Goal: Transaction & Acquisition: Purchase product/service

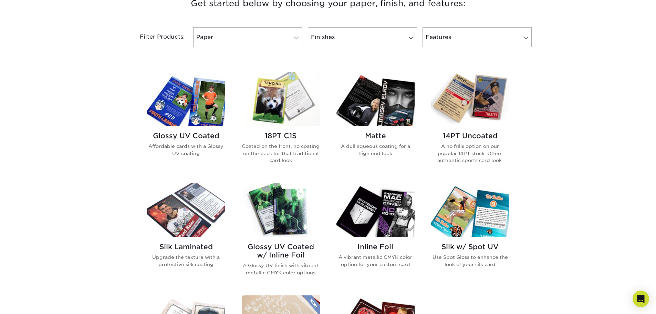
scroll to position [172, 0]
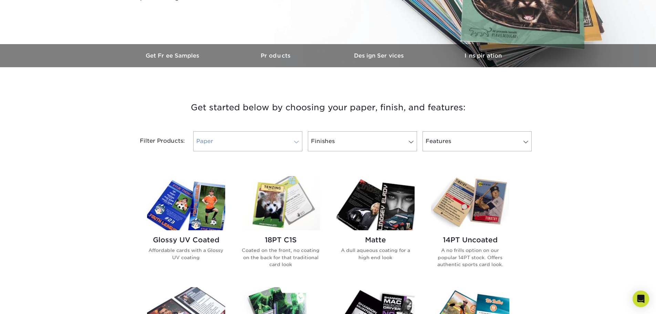
click at [249, 144] on link "Paper" at bounding box center [247, 141] width 109 height 20
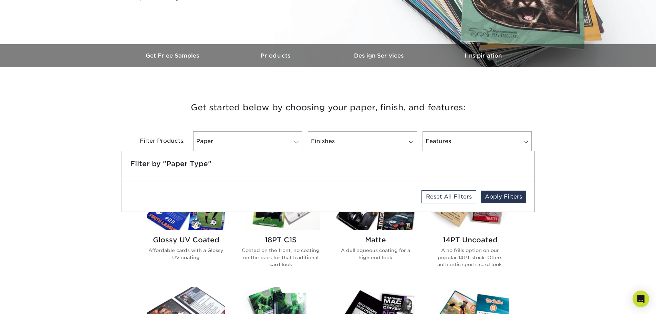
click at [247, 120] on h3 "Get started below by choosing your paper, finish, and features:" at bounding box center [328, 107] width 403 height 31
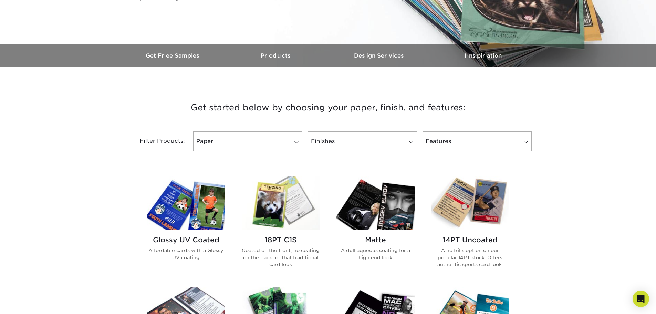
click at [194, 193] on img at bounding box center [186, 203] width 78 height 54
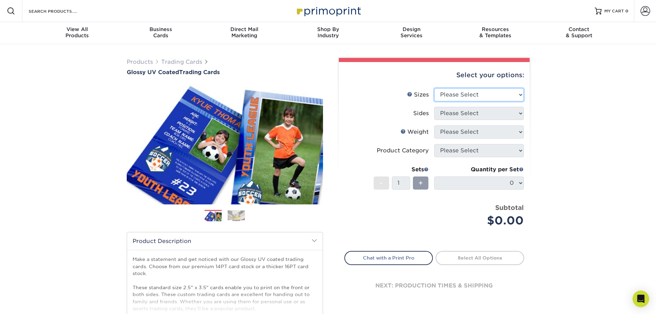
click at [444, 94] on select "Please Select 2.5" x 3.5"" at bounding box center [478, 94] width 89 height 13
select select "2.50x3.50"
click at [434, 88] on select "Please Select 2.5" x 3.5"" at bounding box center [478, 94] width 89 height 13
click at [448, 114] on select "Please Select Print Both Sides Print Front Only" at bounding box center [478, 113] width 89 height 13
select select "13abbda7-1d64-4f25-8bb2-c179b224825d"
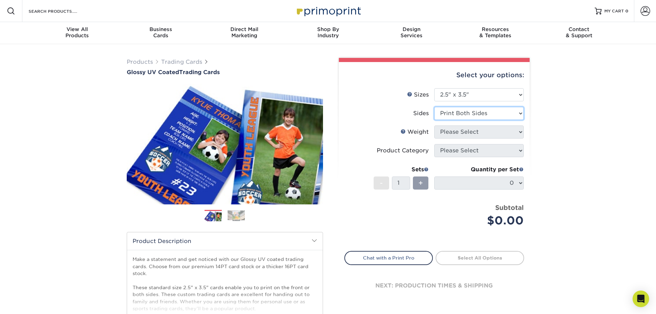
click at [434, 107] on select "Please Select Print Both Sides Print Front Only" at bounding box center [478, 113] width 89 height 13
click at [446, 135] on select "Please Select 16PT 14PT 18PT C1S" at bounding box center [478, 131] width 89 height 13
select select "18PTC1S"
click at [434, 125] on select "Please Select 16PT 14PT 18PT C1S" at bounding box center [478, 131] width 89 height 13
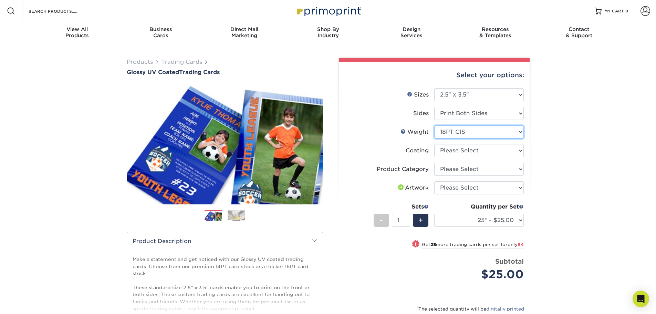
scroll to position [34, 0]
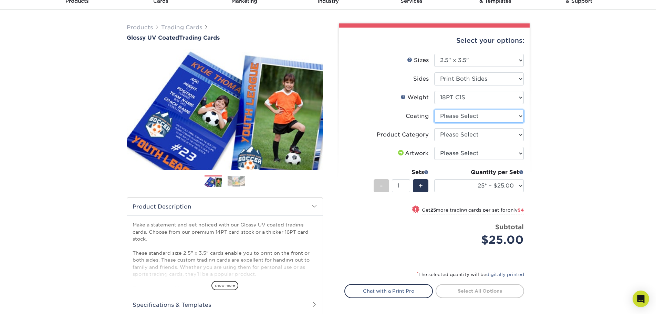
click at [460, 113] on select at bounding box center [478, 115] width 89 height 13
select select "1e8116af-acfc-44b1-83dc-8181aa338834"
click at [434, 109] on select at bounding box center [478, 115] width 89 height 13
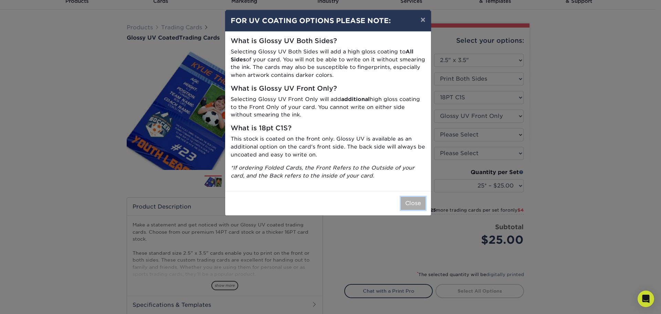
click at [420, 200] on button "Close" at bounding box center [413, 203] width 25 height 13
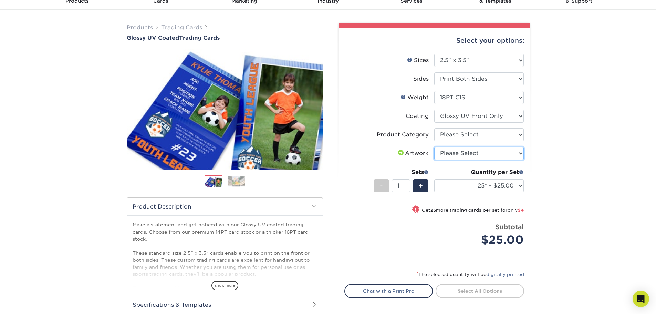
click at [458, 157] on select "Please Select I will upload files I need a design - $100" at bounding box center [478, 153] width 89 height 13
select select "upload"
click at [434, 147] on select "Please Select I will upload files I need a design - $100" at bounding box center [478, 153] width 89 height 13
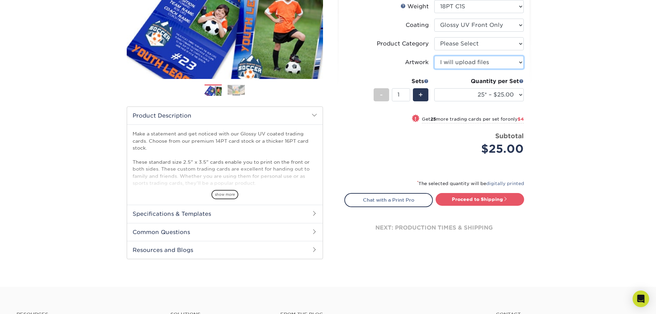
scroll to position [138, 0]
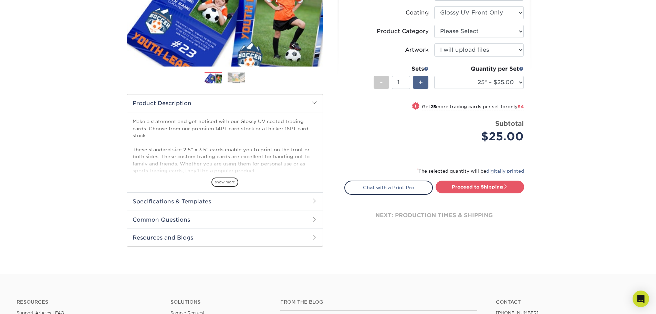
click at [424, 82] on div "+" at bounding box center [420, 82] width 15 height 13
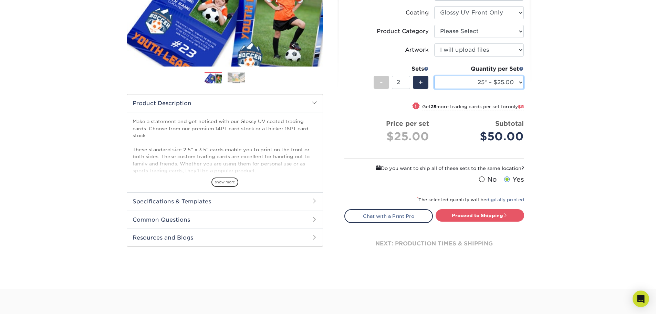
click at [462, 84] on select "25* – $25.00 50* – $29.00 75* – $37.00 100* – $41.00 250* – $48.00 500 – $58.00…" at bounding box center [478, 82] width 89 height 13
click at [434, 76] on select "25* – $25.00 50* – $29.00 75* – $37.00 100* – $41.00 250* – $48.00 500 – $58.00…" at bounding box center [478, 82] width 89 height 13
click at [381, 87] on div "-" at bounding box center [380, 82] width 15 height 13
type input "1"
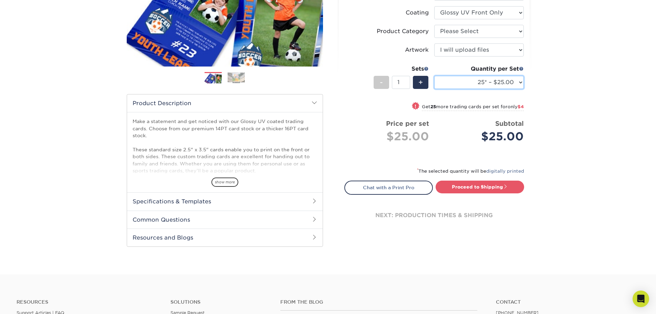
click at [502, 82] on select "25* – $25.00 50* – $29.00 75* – $37.00 100* – $41.00 250* – $48.00 500 – $58.00…" at bounding box center [478, 82] width 89 height 13
select select "50* – $29.00"
click at [434, 76] on select "25* – $25.00 50* – $29.00 75* – $37.00 100* – $41.00 250* – $48.00 500 – $58.00…" at bounding box center [478, 82] width 89 height 13
click at [411, 125] on strong "Price per set" at bounding box center [407, 123] width 43 height 8
click at [410, 125] on strong "Price per set" at bounding box center [407, 123] width 43 height 8
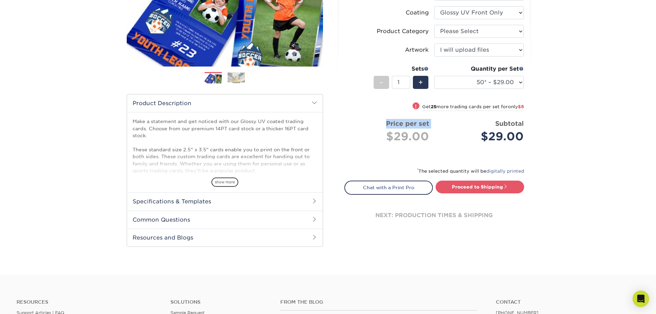
click at [410, 125] on strong "Price per set" at bounding box center [407, 123] width 43 height 8
click at [229, 197] on h2 "Specifications & Templates" at bounding box center [224, 201] width 195 height 18
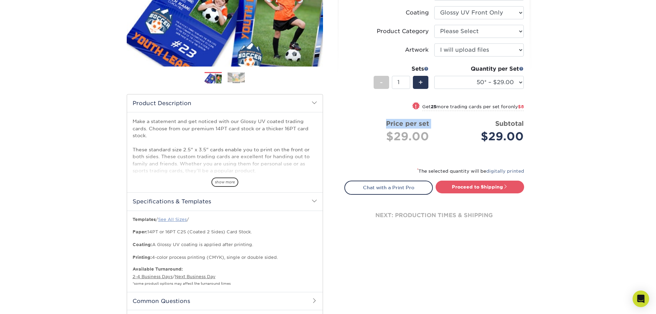
click at [183, 219] on link "See All Sizes" at bounding box center [172, 218] width 29 height 5
click at [458, 188] on link "Proceed to Shipping" at bounding box center [479, 186] width 88 height 12
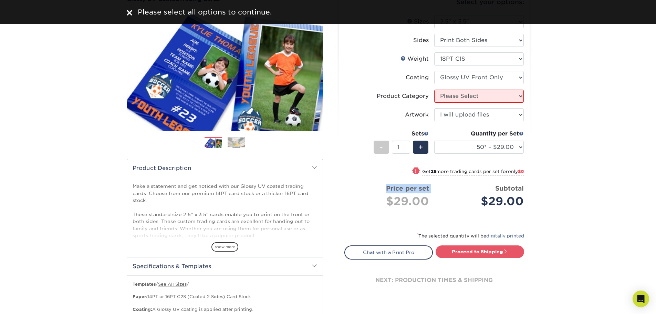
scroll to position [69, 0]
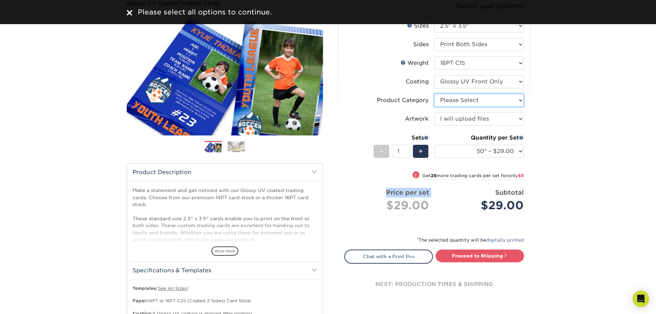
click at [482, 102] on select "Please Select Trading Cards" at bounding box center [478, 100] width 89 height 13
click at [434, 94] on select "Please Select Trading Cards" at bounding box center [478, 100] width 89 height 13
click at [476, 100] on select "Please Select Trading Cards" at bounding box center [478, 100] width 89 height 13
select select "c2f9bce9-36c2-409d-b101-c29d9d031e18"
click at [434, 94] on select "Please Select Trading Cards" at bounding box center [478, 100] width 89 height 13
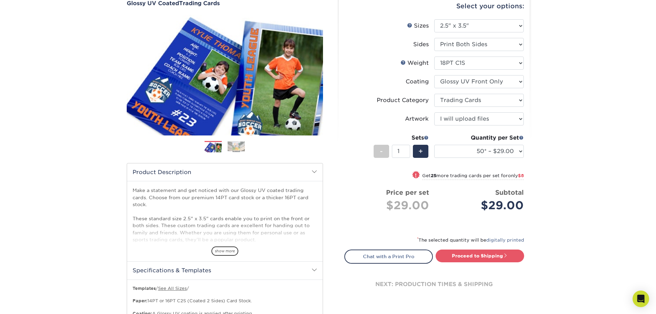
click at [462, 233] on div "Select your options: Sizes Help Sizes Please Select 2.5" x 3.5" Sides Please Se…" at bounding box center [434, 151] width 191 height 317
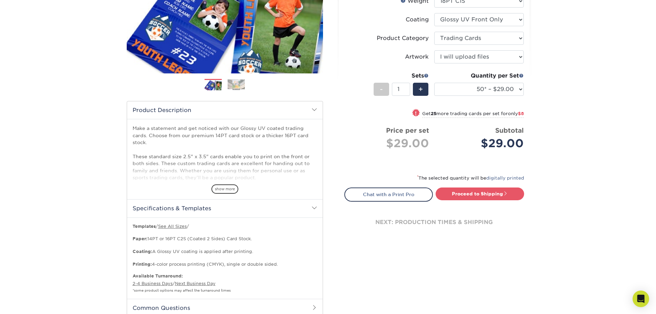
scroll to position [138, 0]
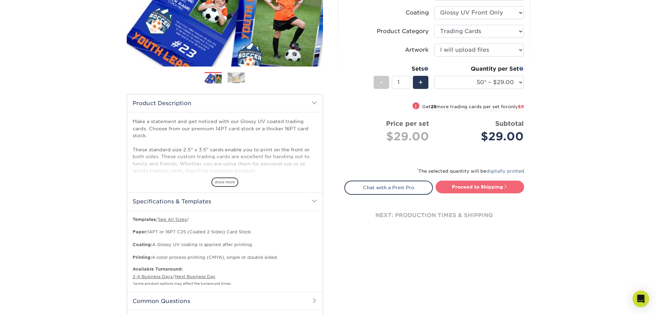
click at [468, 190] on link "Proceed to Shipping" at bounding box center [479, 186] width 88 height 12
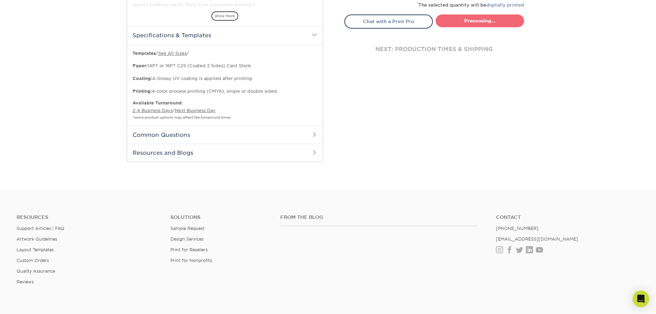
select select "43eb4afa-628e-487b-adac-7598d371c1af"
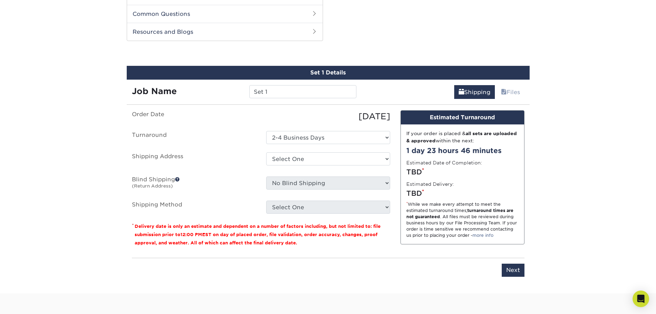
scroll to position [432, 0]
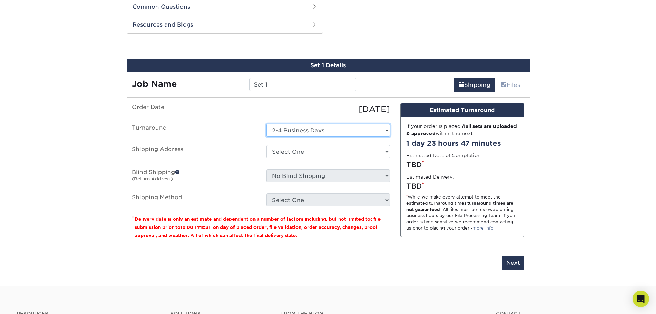
click at [356, 133] on select "Select One 2-4 Business Days" at bounding box center [328, 130] width 124 height 13
click at [293, 84] on input "Set 1" at bounding box center [302, 84] width 107 height 13
click at [317, 154] on select "Select One + Add New Address - Login" at bounding box center [328, 151] width 124 height 13
click at [208, 168] on ul "Order Date 10/11/2025 Turnaround Select One 2-4 Business Days Shipping Address …" at bounding box center [261, 154] width 258 height 103
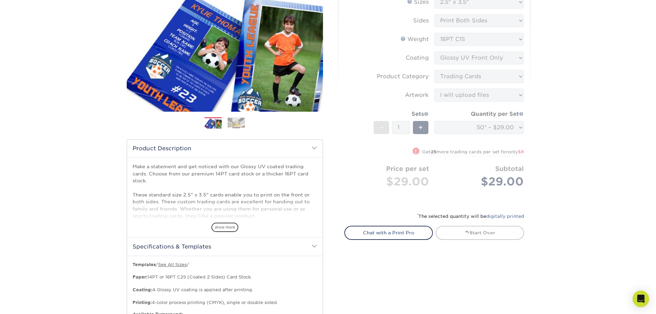
scroll to position [156, 0]
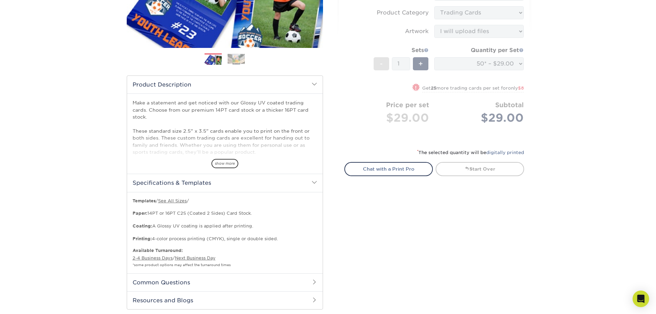
click at [176, 280] on h2 "Common Questions" at bounding box center [224, 282] width 195 height 18
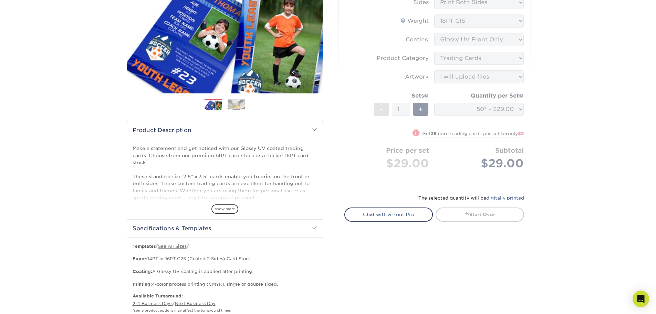
scroll to position [53, 0]
